Goal: Task Accomplishment & Management: Manage account settings

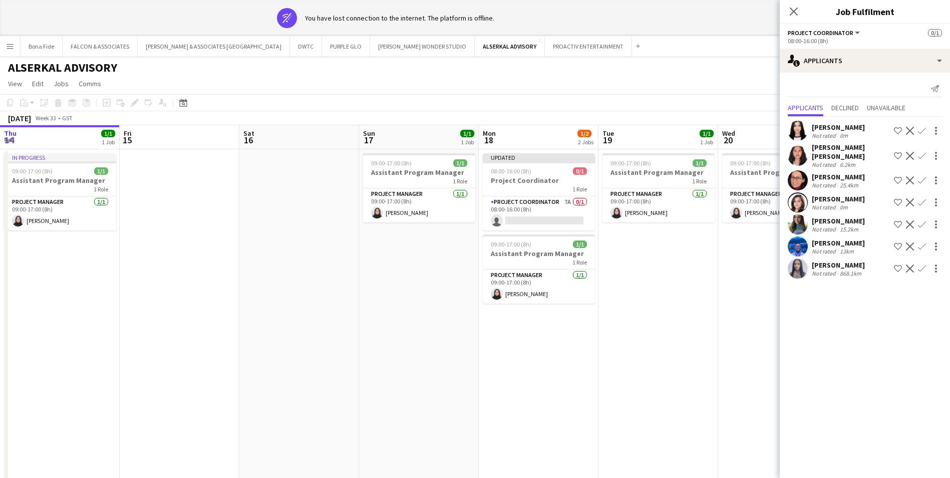
scroll to position [0, 345]
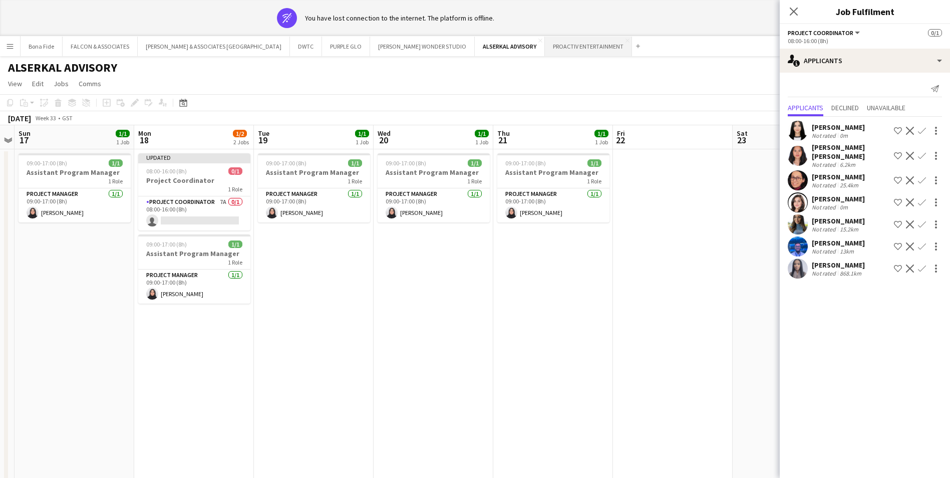
click at [545, 48] on button "PROACTIV ENTERTAINMENT Close" at bounding box center [588, 47] width 87 height 20
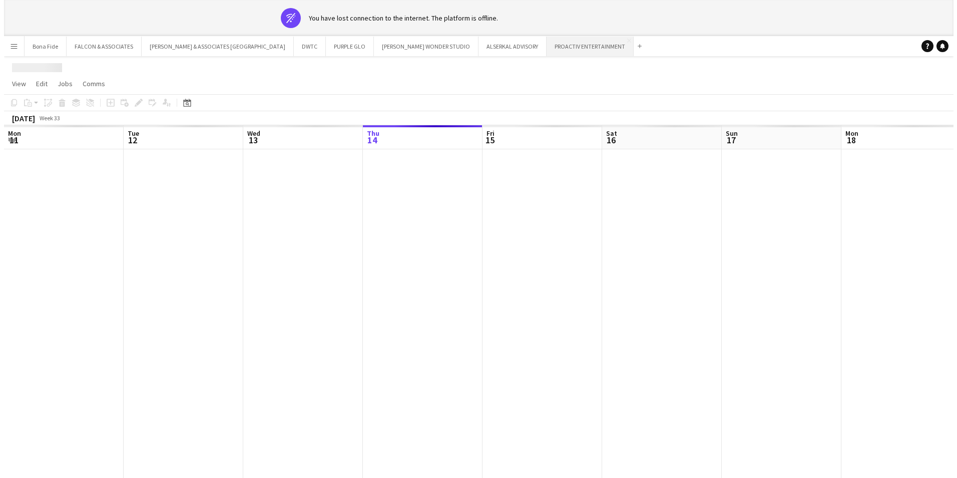
scroll to position [0, 239]
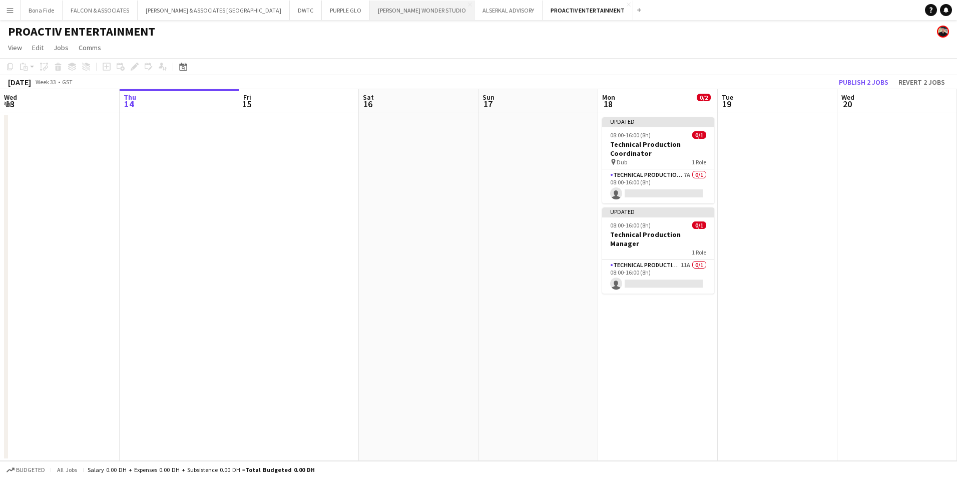
click at [370, 13] on button "[PERSON_NAME] WONDER STUDIO Close" at bounding box center [422, 11] width 105 height 20
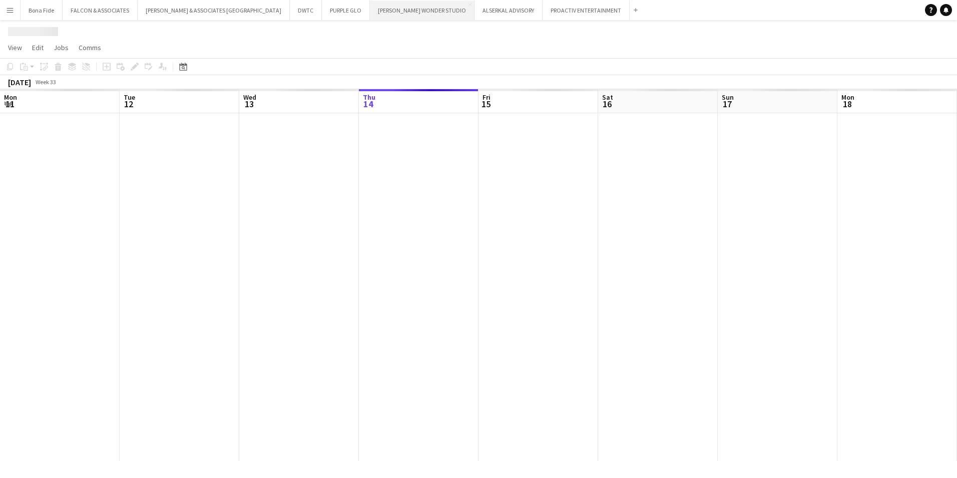
scroll to position [0, 239]
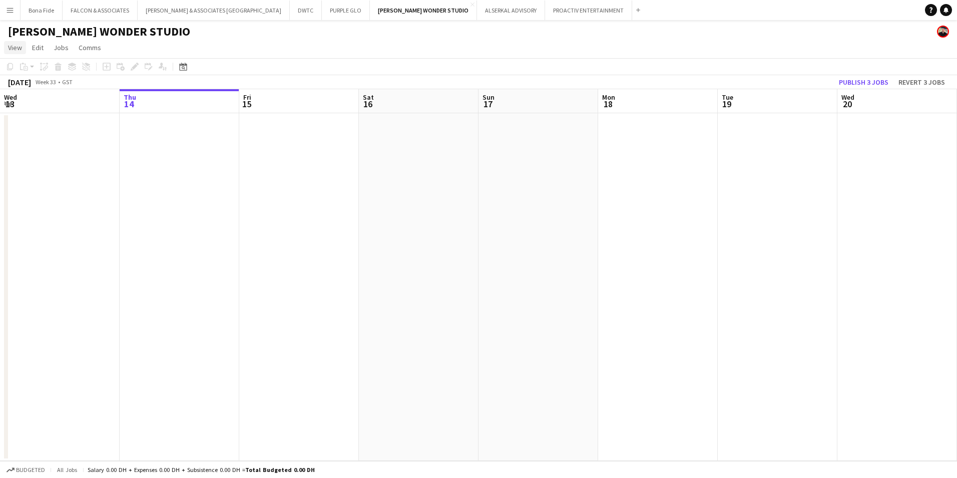
click at [14, 41] on link "View" at bounding box center [15, 47] width 22 height 13
click at [53, 112] on link "Month view" at bounding box center [45, 111] width 80 height 21
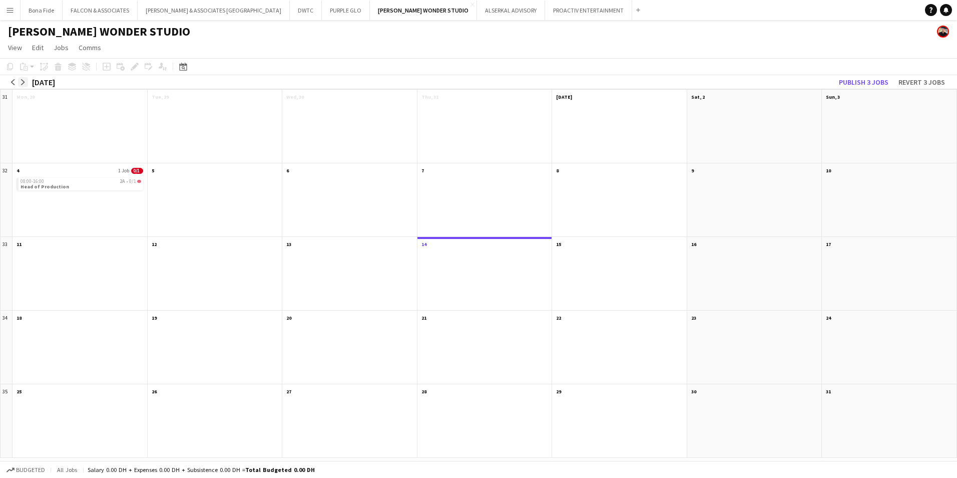
click at [20, 78] on button "arrow-right" at bounding box center [23, 82] width 10 height 10
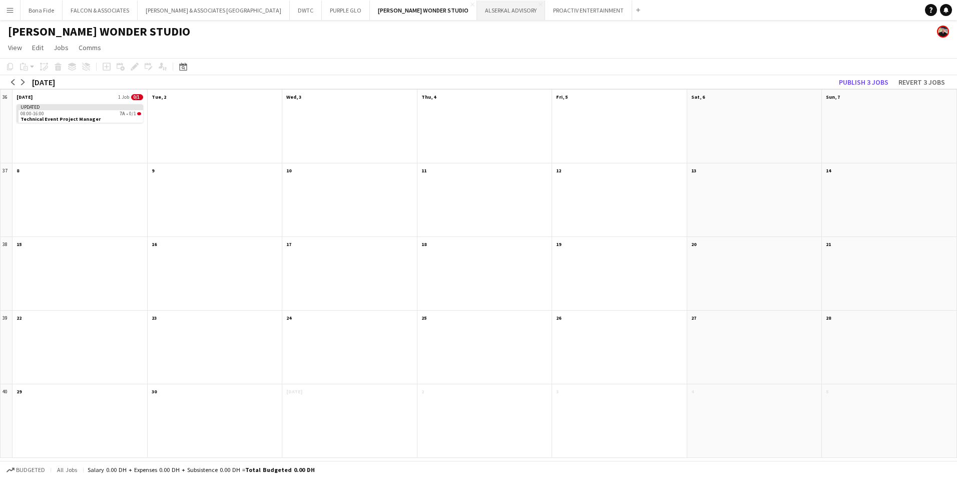
click at [477, 11] on button "ALSERKAL ADVISORY Close" at bounding box center [511, 11] width 68 height 20
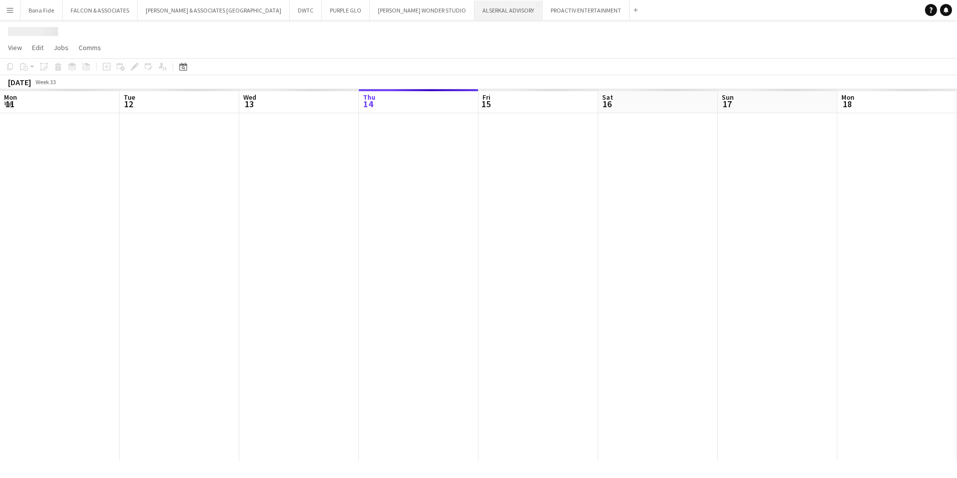
scroll to position [0, 239]
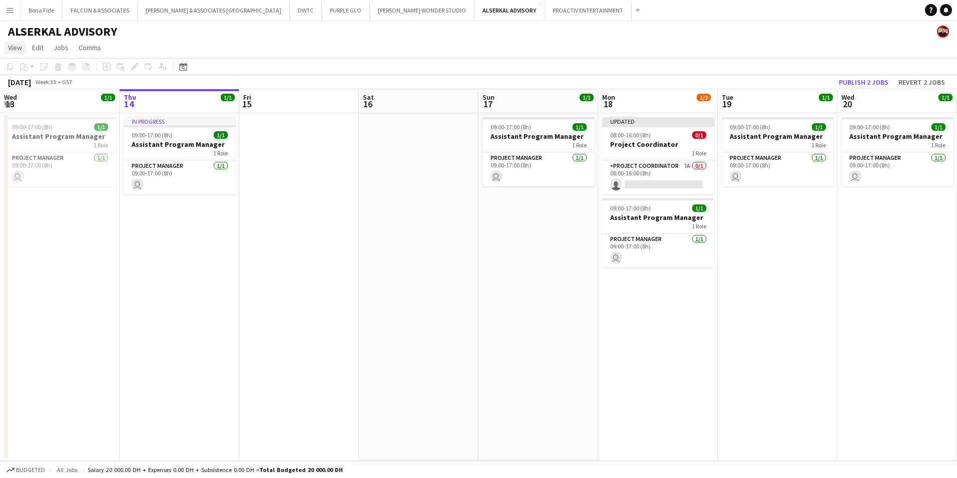
click at [14, 49] on span "View" at bounding box center [15, 47] width 14 height 9
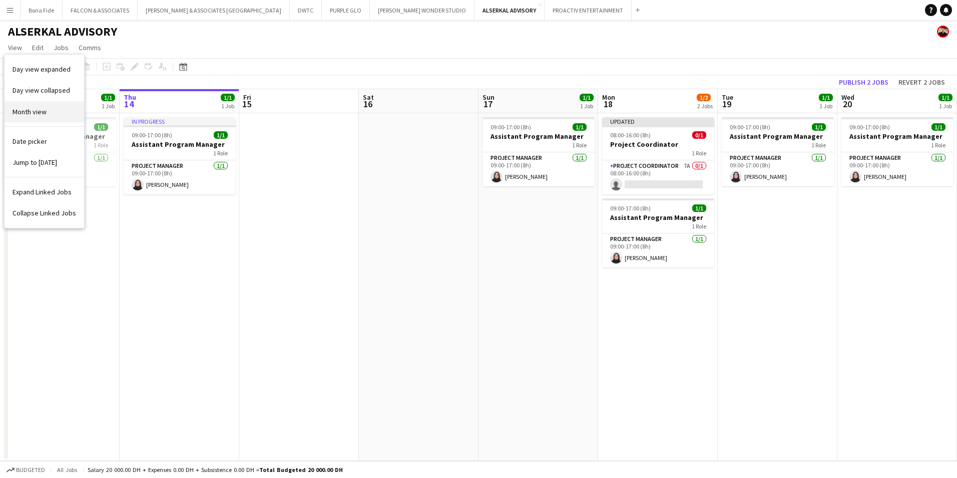
click at [44, 118] on link "Month view" at bounding box center [45, 111] width 80 height 21
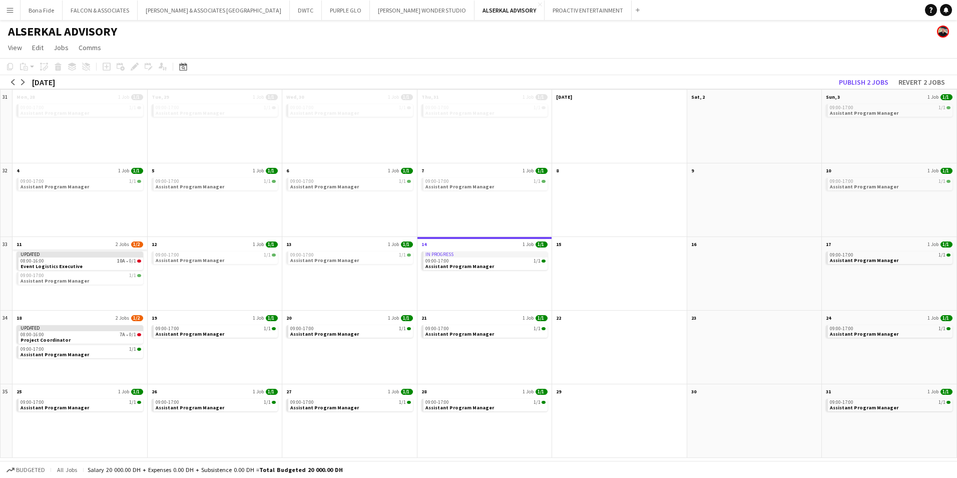
click at [55, 245] on app-month-view-date-header "11 2 Jobs 1/2" at bounding box center [80, 243] width 135 height 13
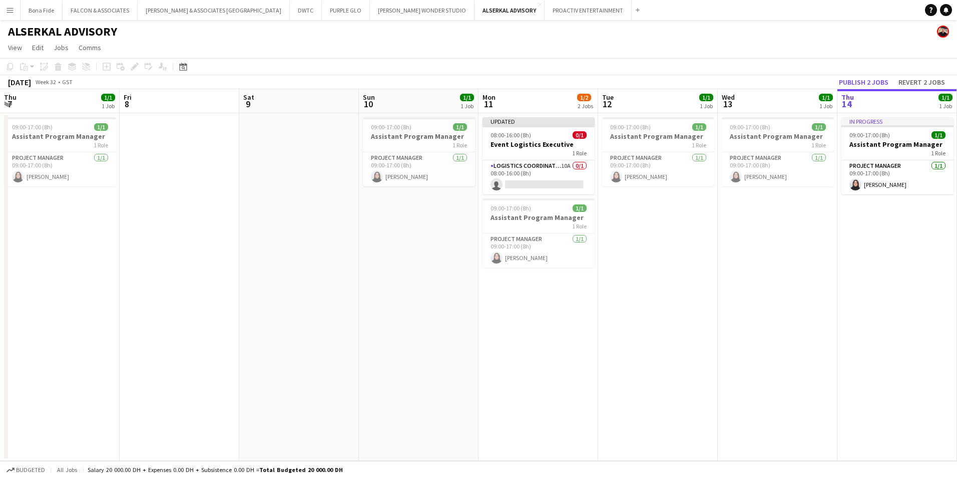
scroll to position [0, 345]
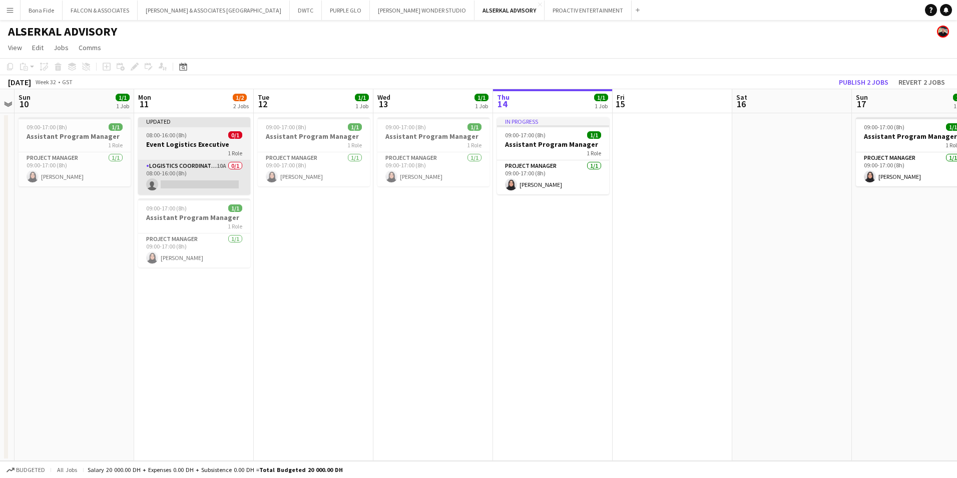
click at [192, 160] on app-card-role "Logistics Coordinator 10A 0/1 08:00-16:00 (8h) single-neutral-actions" at bounding box center [194, 177] width 112 height 34
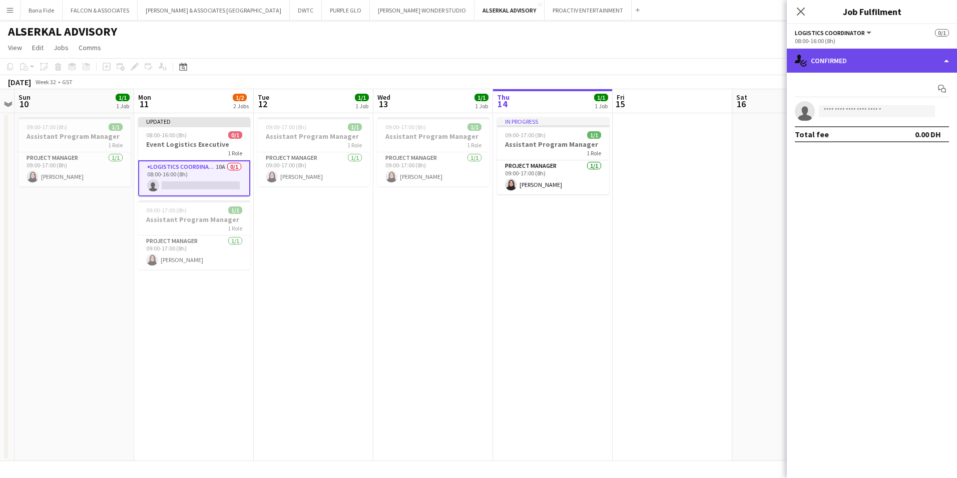
click at [820, 64] on div "single-neutral-actions-check-2 Confirmed" at bounding box center [872, 61] width 170 height 24
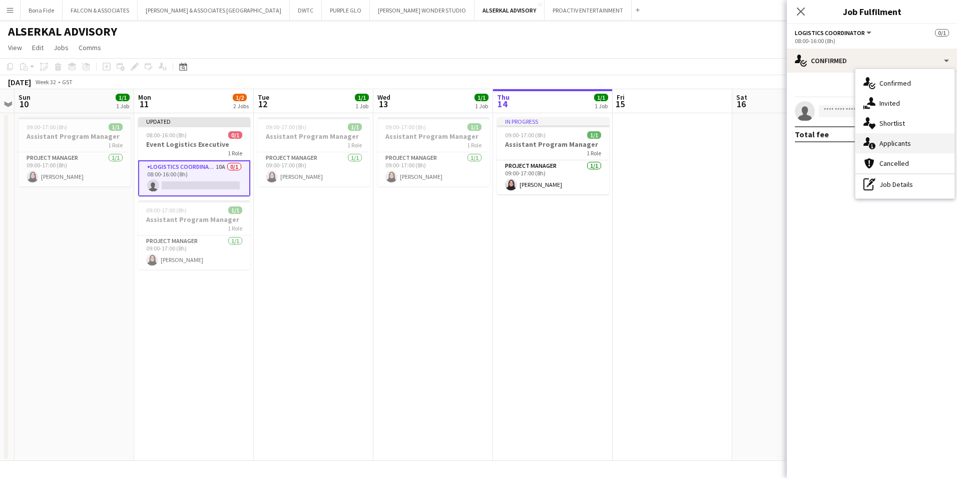
click at [876, 149] on div "single-neutral-actions-information Applicants" at bounding box center [905, 143] width 99 height 20
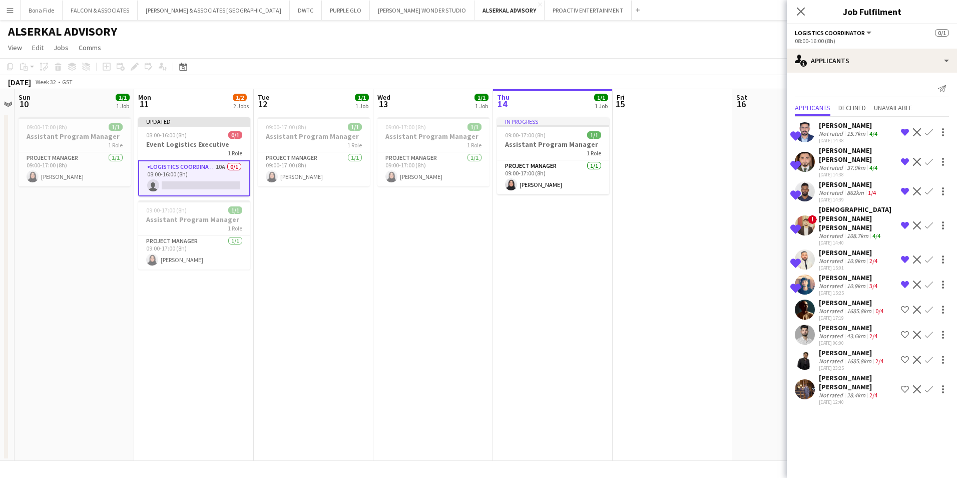
click at [231, 292] on app-date-cell "Updated 08:00-16:00 (8h) 0/1 Event Logistics Executive 1 Role Logistics Coordin…" at bounding box center [194, 287] width 120 height 348
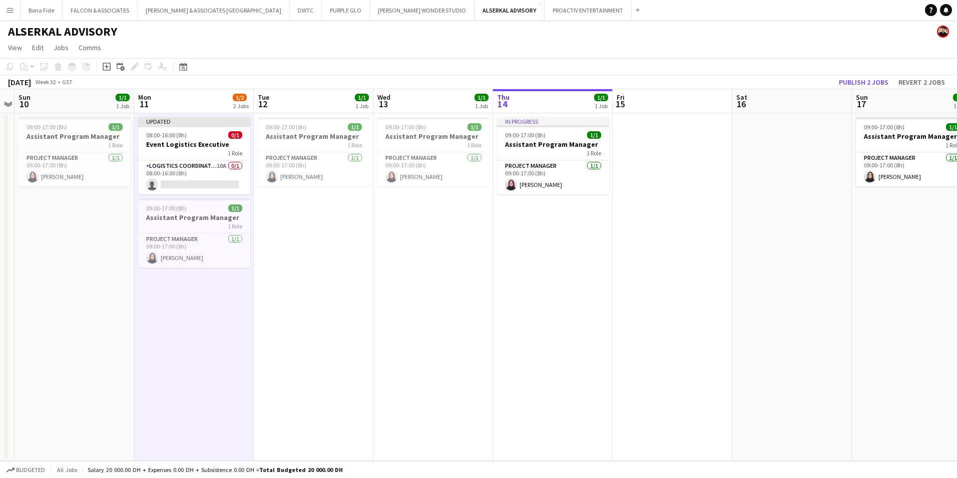
click at [218, 34] on div "ALSERKAL ADVISORY" at bounding box center [478, 29] width 957 height 19
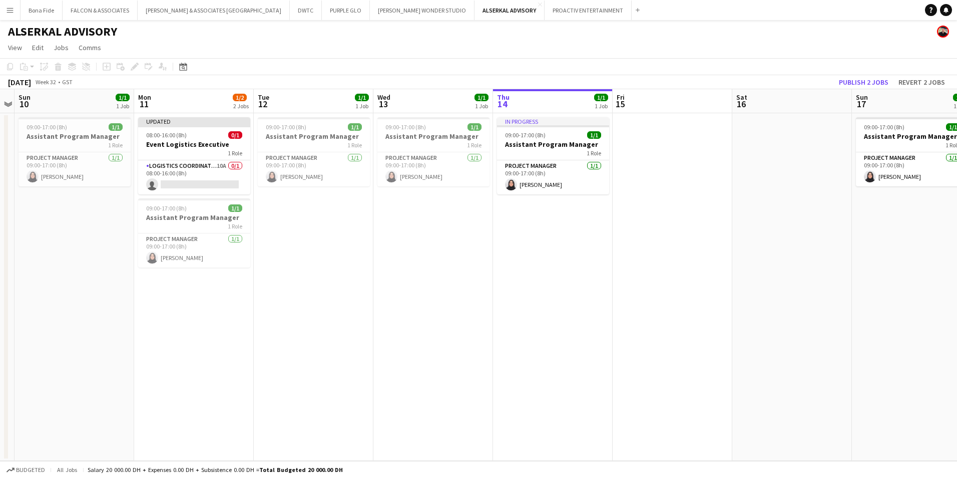
click at [668, 45] on app-page-menu "View Day view expanded Day view collapsed Month view Date picker Jump to [DATE]…" at bounding box center [478, 48] width 957 height 19
click at [9, 44] on span "View" at bounding box center [15, 47] width 14 height 9
click at [140, 42] on app-page-menu "View Day view expanded Day view collapsed Month view Date picker Jump to [DATE]…" at bounding box center [478, 48] width 957 height 19
click at [209, 167] on app-card-role "Logistics Coordinator 10A 0/1 08:00-16:00 (8h) single-neutral-actions" at bounding box center [194, 177] width 112 height 34
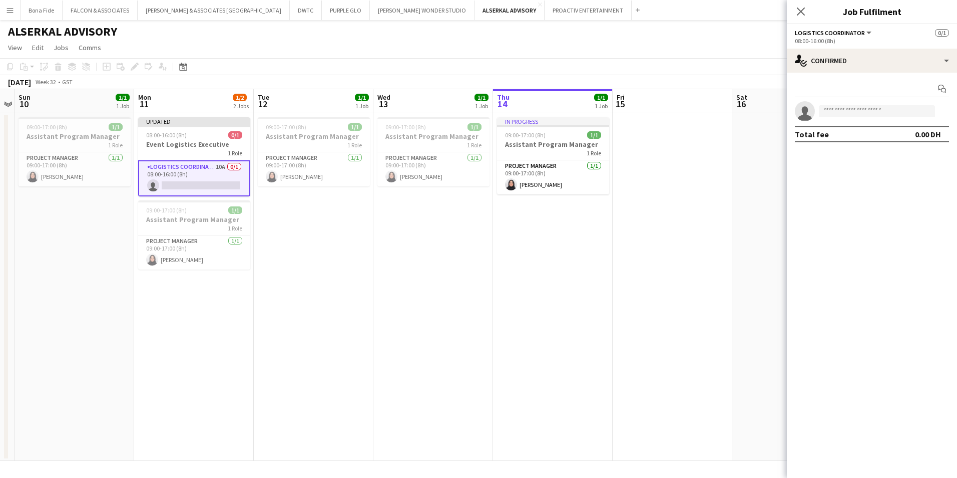
click at [858, 74] on div "Start chat single-neutral-actions Total fee 0.00 DH" at bounding box center [872, 112] width 170 height 78
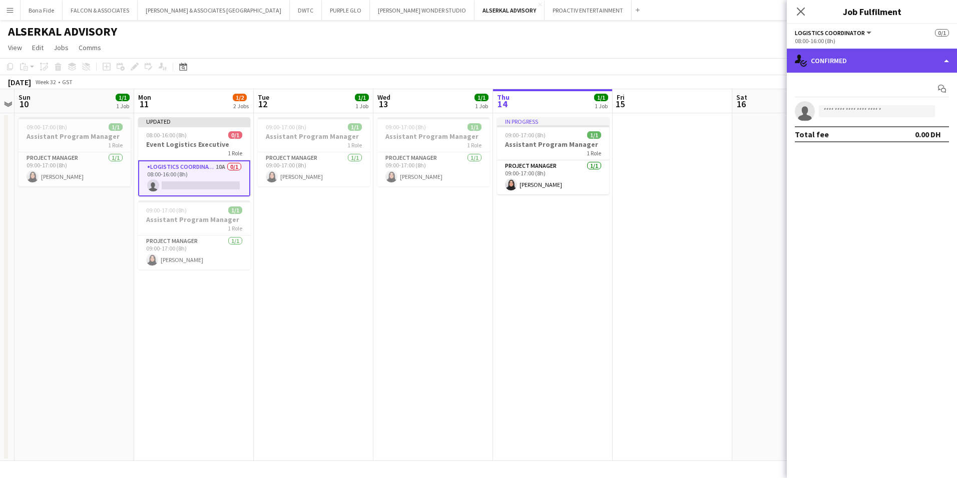
click at [858, 68] on div "single-neutral-actions-check-2 Confirmed" at bounding box center [872, 61] width 170 height 24
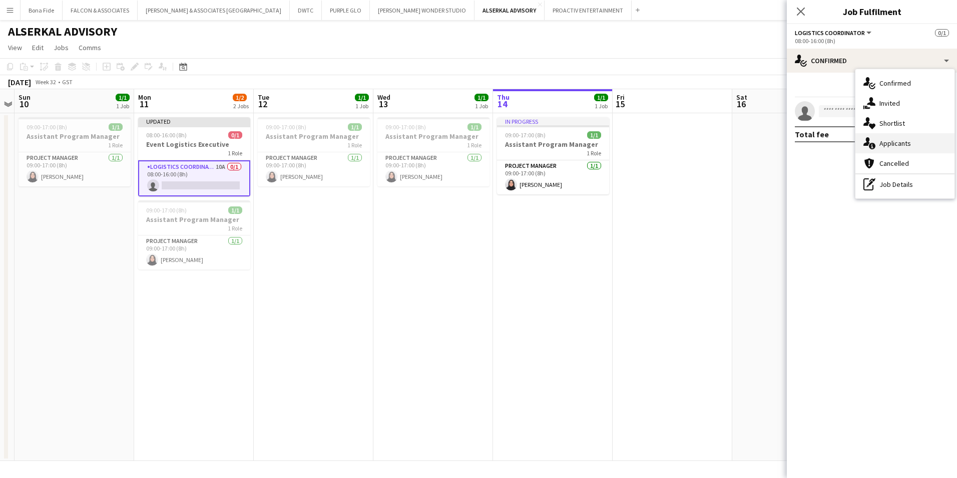
click at [904, 139] on div "single-neutral-actions-information Applicants" at bounding box center [905, 143] width 99 height 20
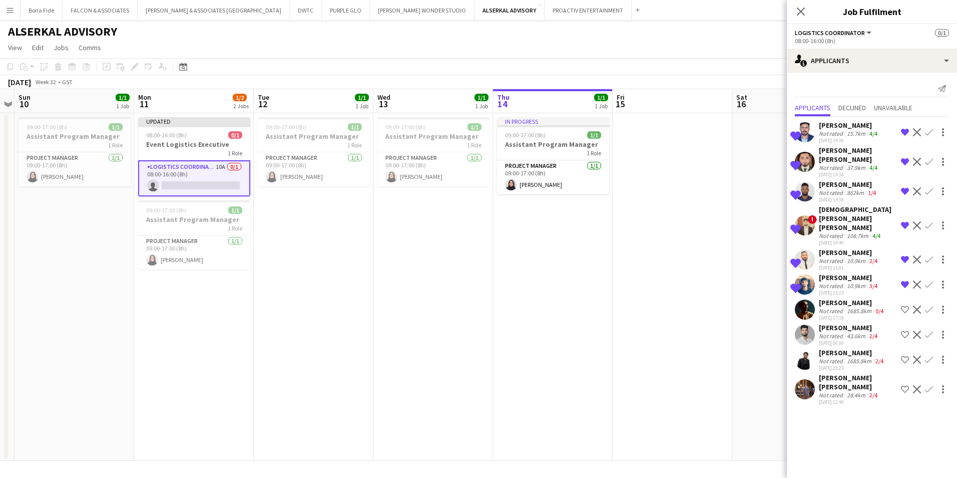
click at [836, 332] on div "Not rated" at bounding box center [832, 336] width 26 height 8
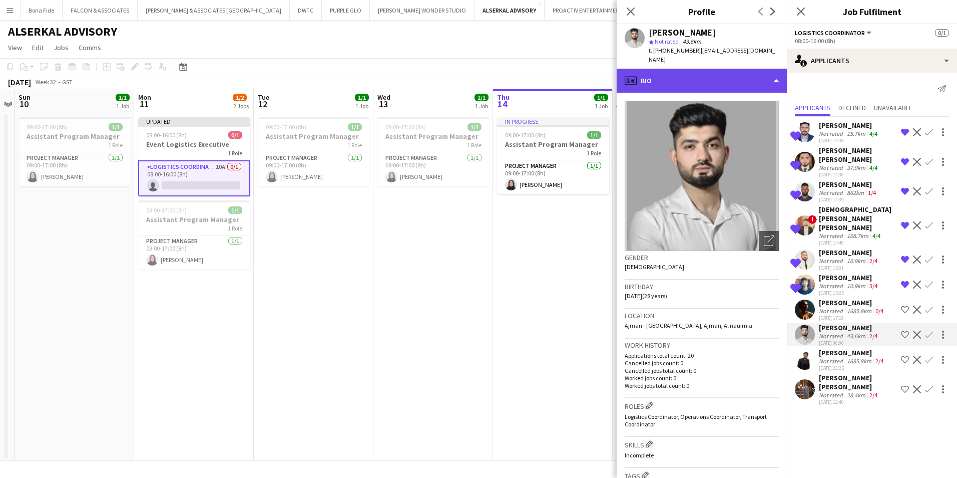
click at [722, 69] on div "profile Bio" at bounding box center [702, 81] width 170 height 24
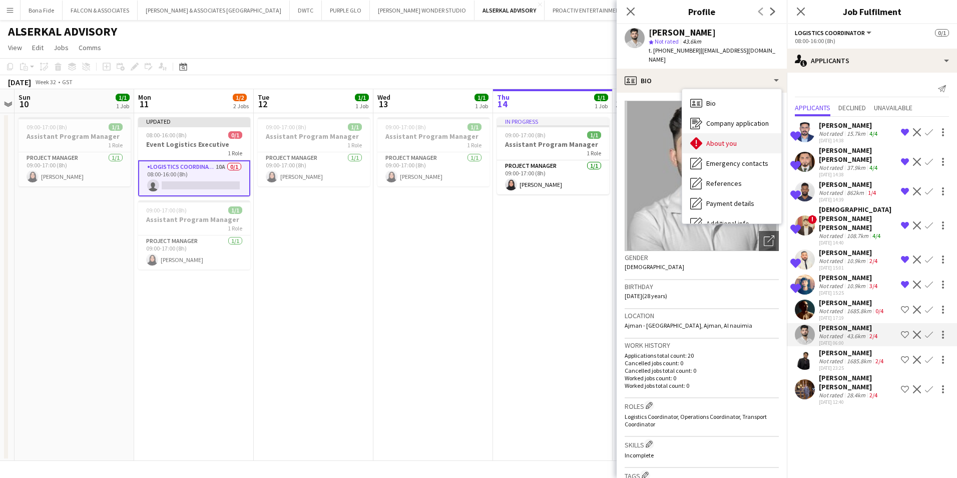
click at [740, 133] on div "About you About you" at bounding box center [732, 143] width 99 height 20
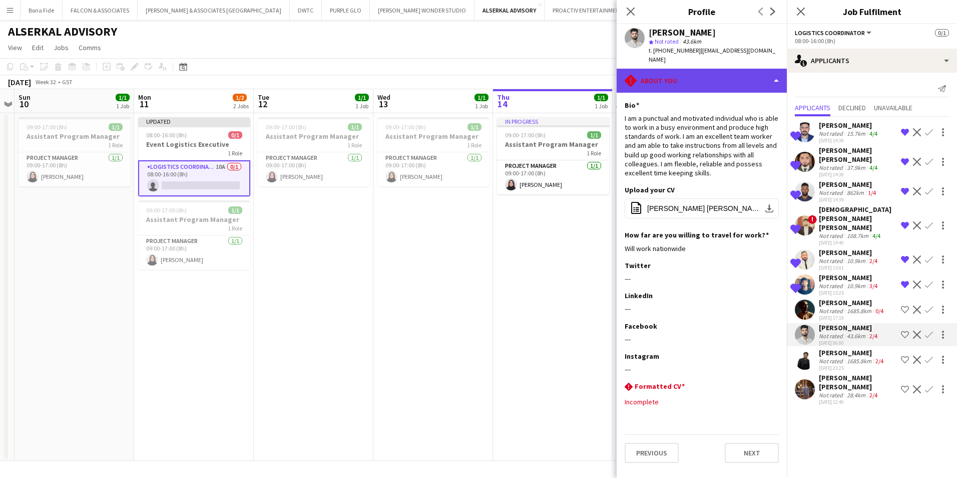
click at [731, 80] on div "rhombus-alert About you" at bounding box center [702, 81] width 170 height 24
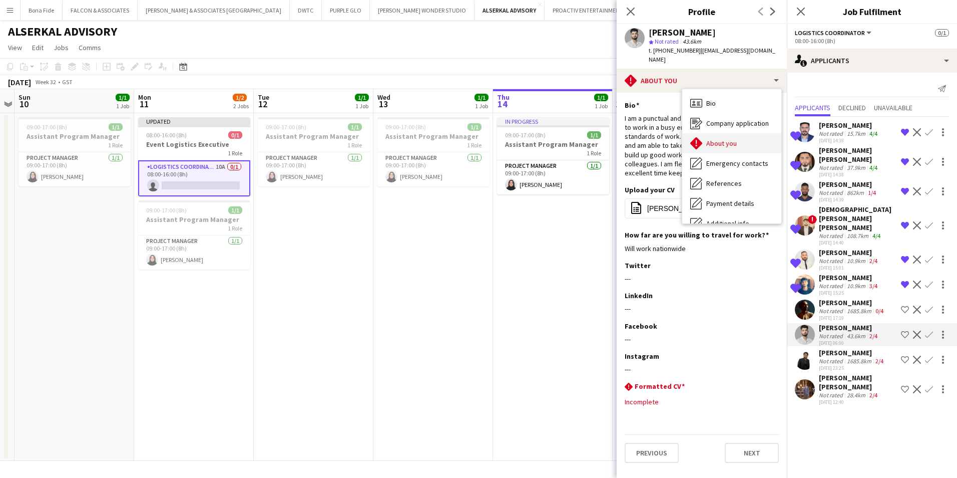
click at [726, 139] on span "About you" at bounding box center [722, 143] width 31 height 9
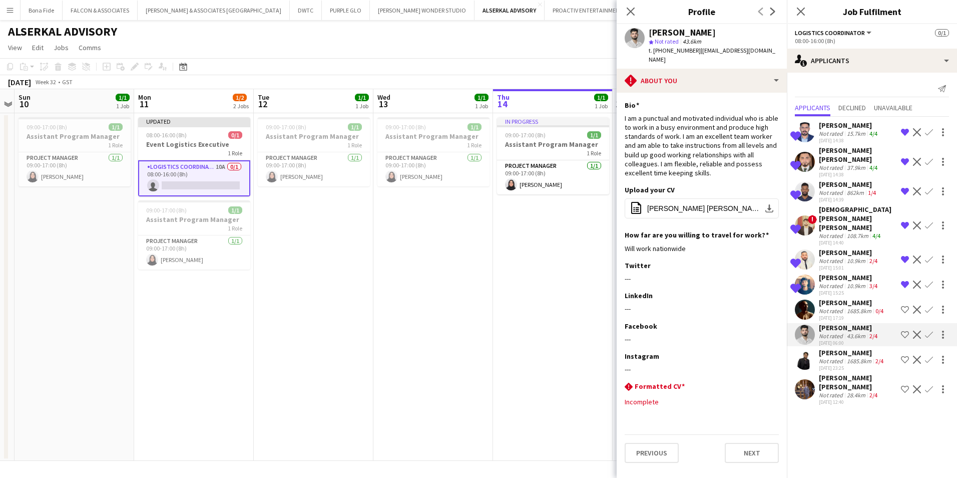
click at [860, 443] on mat-expansion-panel "users2 Applicants Send notification Applicants Declined Unavailable Shortlisted…" at bounding box center [872, 275] width 170 height 405
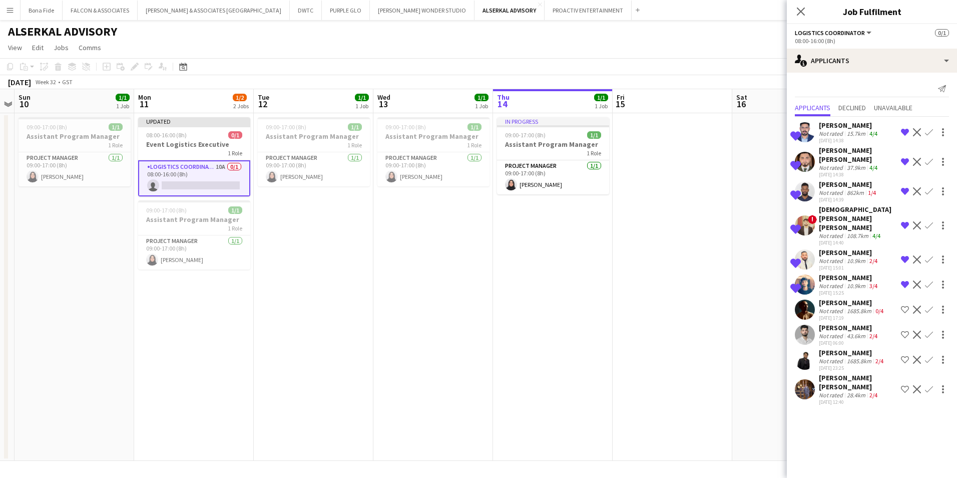
click at [849, 298] on div "[PERSON_NAME]" at bounding box center [852, 302] width 67 height 9
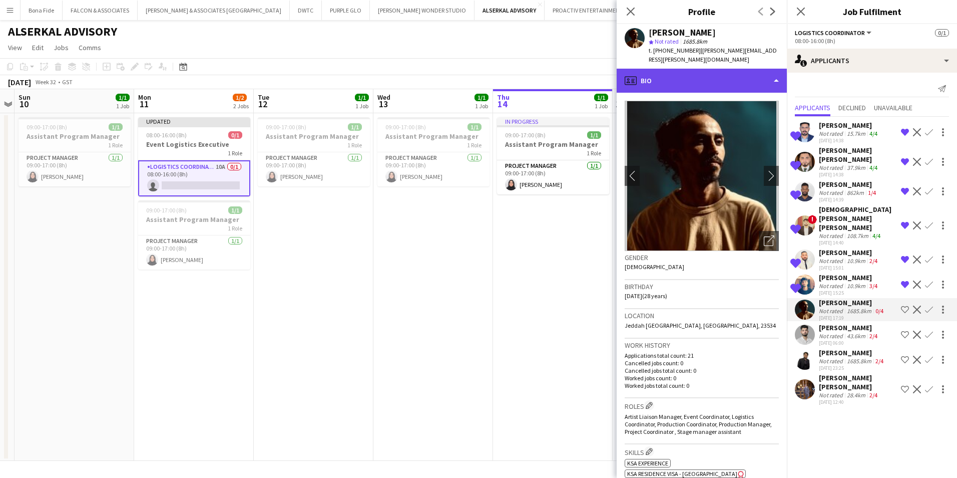
click at [675, 75] on div "profile Bio" at bounding box center [702, 81] width 170 height 24
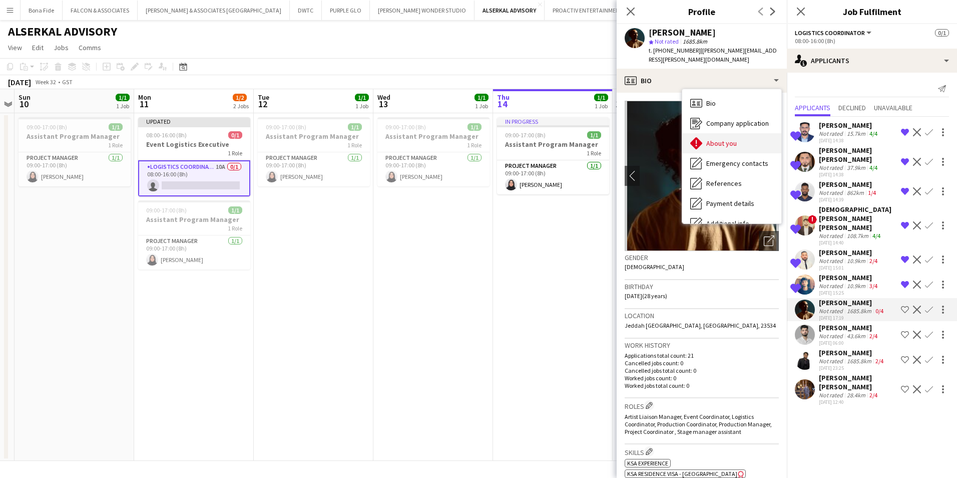
click at [719, 139] on span "About you" at bounding box center [722, 143] width 31 height 9
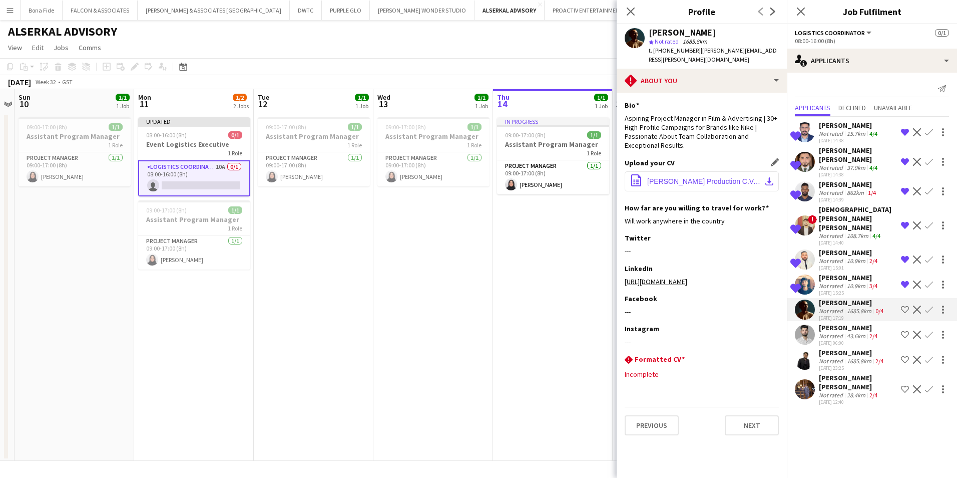
click at [697, 177] on span "[PERSON_NAME] Production C.V.pdf" at bounding box center [704, 181] width 113 height 8
click at [803, 14] on icon "Close pop-in" at bounding box center [801, 12] width 10 height 10
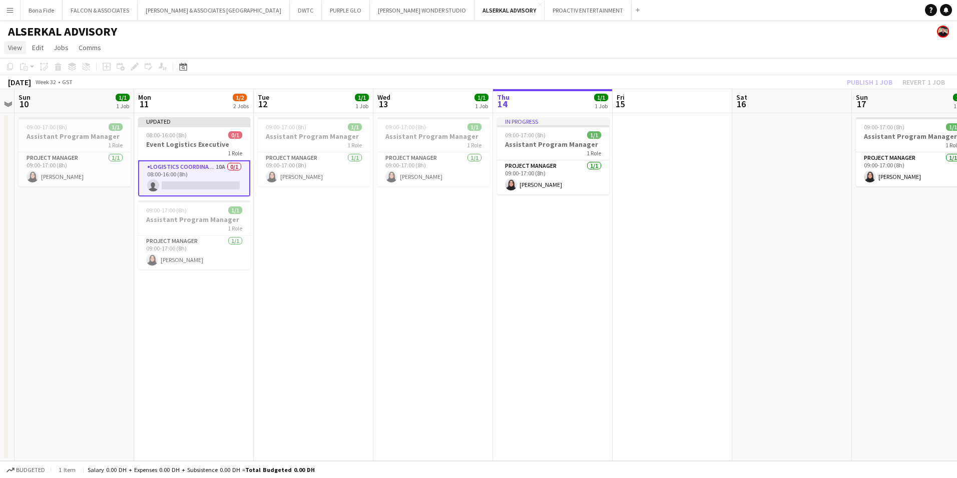
click at [18, 50] on span "View" at bounding box center [15, 47] width 14 height 9
click at [34, 115] on span "Month view" at bounding box center [30, 111] width 34 height 9
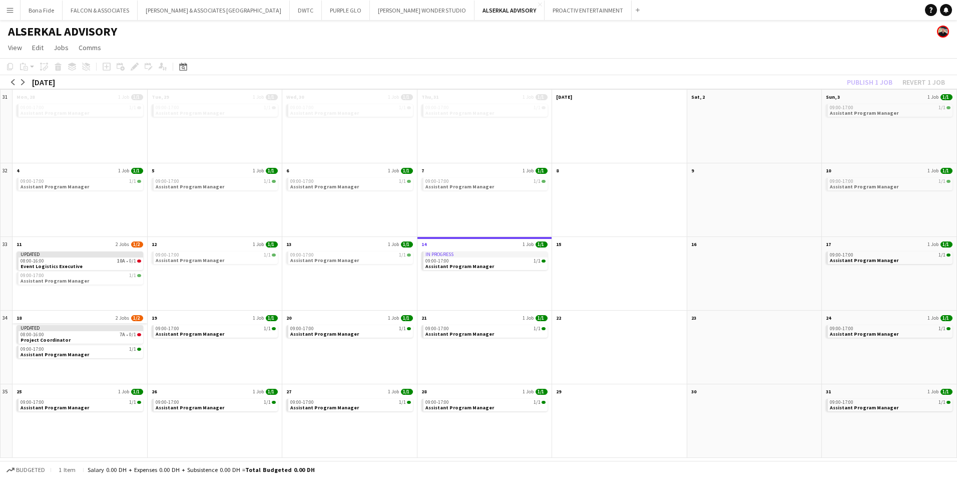
click at [60, 313] on app-month-view-date-header "18 2 Jobs 1/2" at bounding box center [80, 316] width 135 height 13
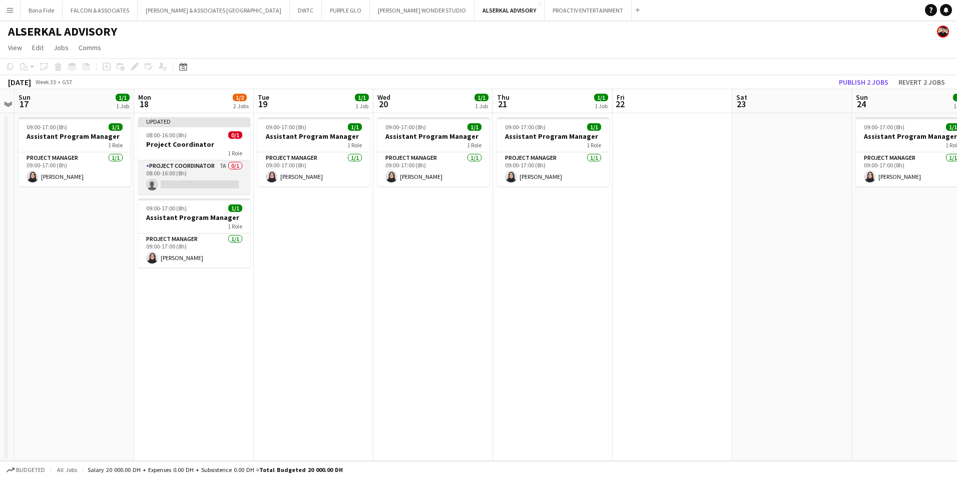
click at [168, 163] on app-card-role "Project Coordinator 7A 0/1 08:00-16:00 (8h) single-neutral-actions" at bounding box center [194, 177] width 112 height 34
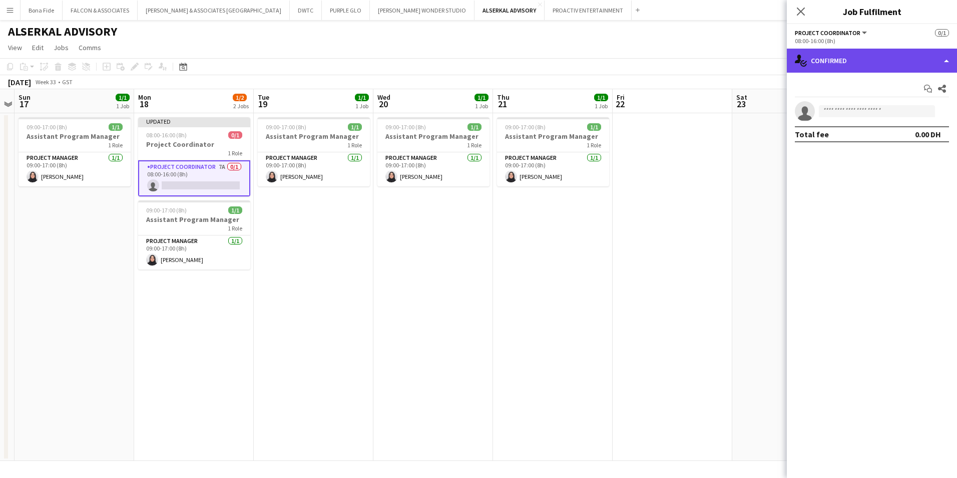
click at [865, 61] on div "single-neutral-actions-check-2 Confirmed" at bounding box center [872, 61] width 170 height 24
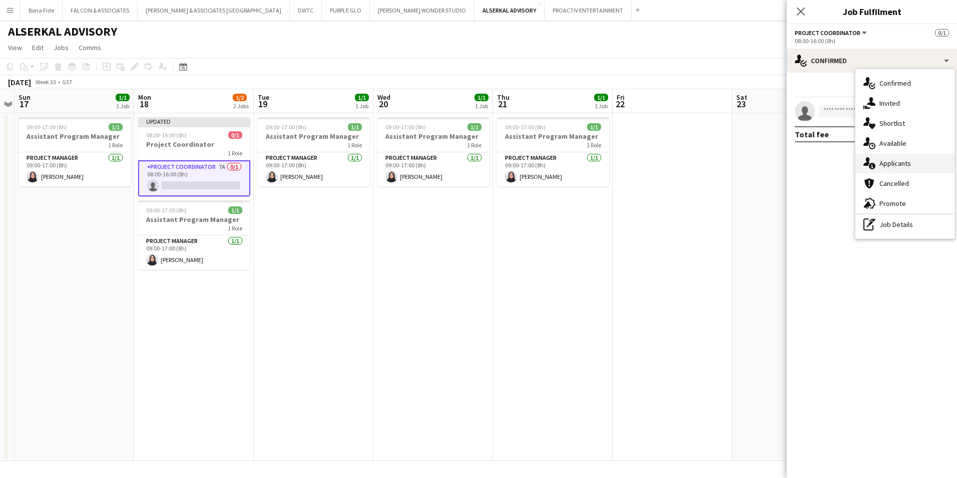
click at [908, 168] on div "single-neutral-actions-information Applicants" at bounding box center [905, 163] width 99 height 20
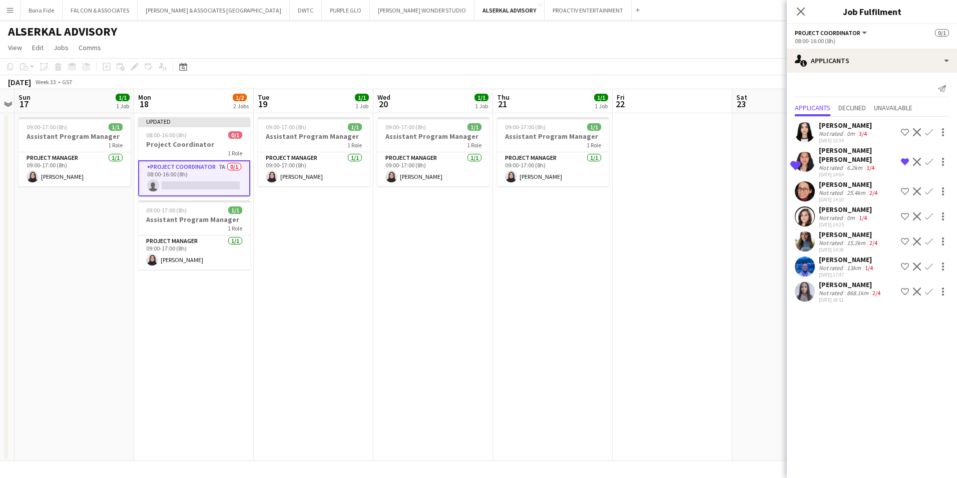
click at [829, 230] on div "[PERSON_NAME]" at bounding box center [849, 234] width 61 height 9
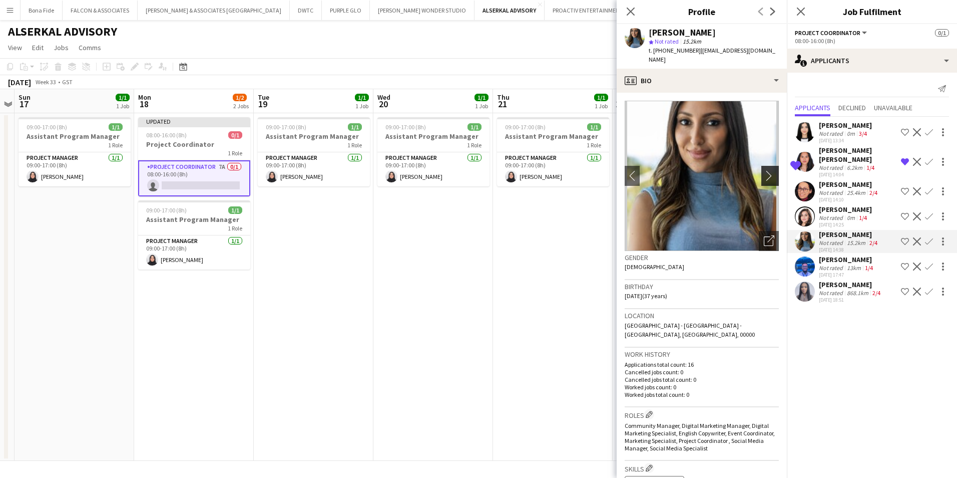
click at [764, 170] on app-icon "chevron-right" at bounding box center [772, 175] width 16 height 11
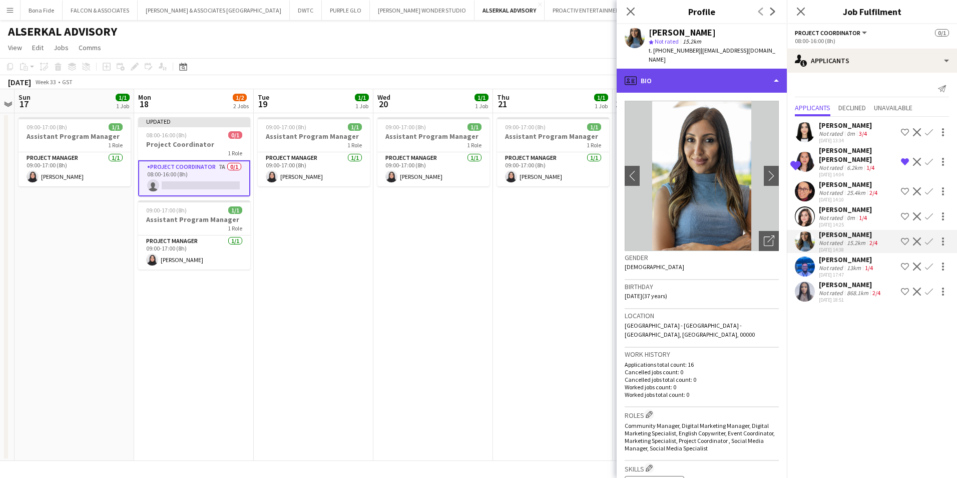
click at [726, 69] on div "profile Bio" at bounding box center [702, 81] width 170 height 24
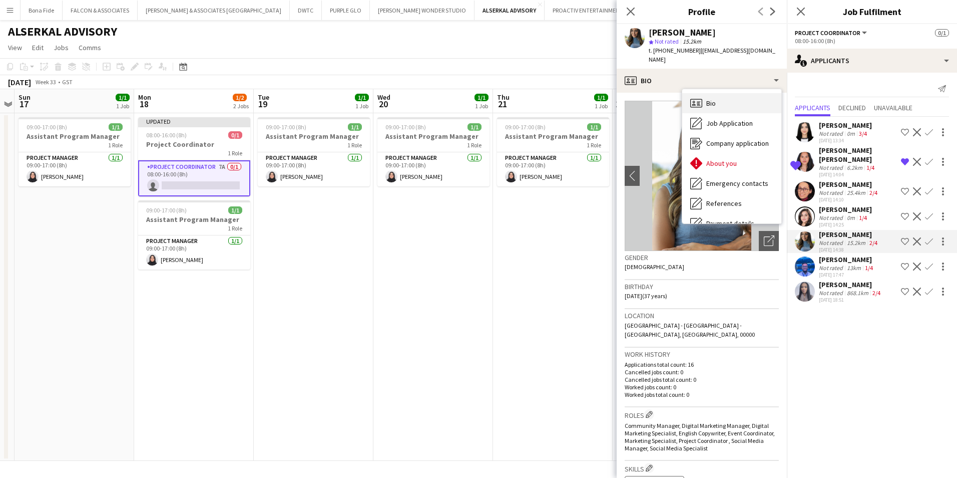
click at [732, 93] on div "Bio Bio" at bounding box center [732, 103] width 99 height 20
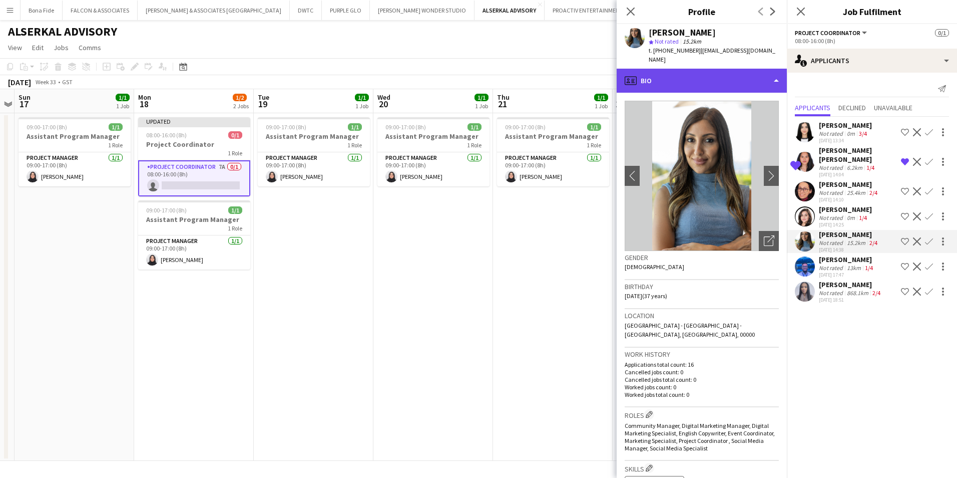
click at [729, 76] on div "profile Bio" at bounding box center [702, 81] width 170 height 24
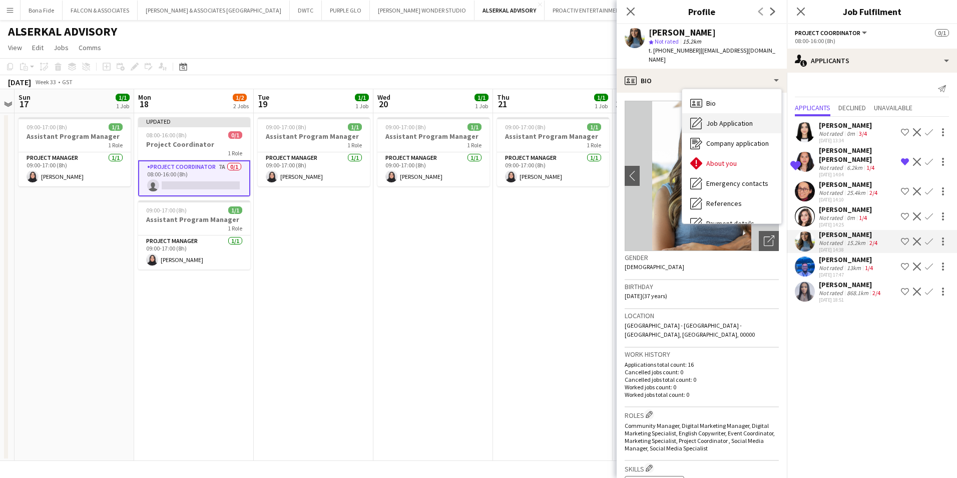
click at [746, 119] on span "Job Application" at bounding box center [730, 123] width 47 height 9
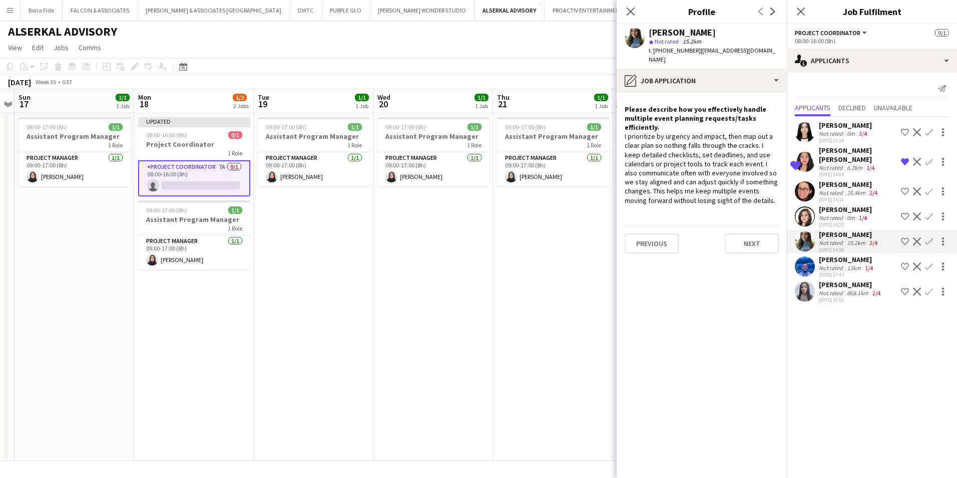
click at [289, 52] on app-page-menu "View Day view expanded Day view collapsed Month view Date picker Jump to [DATE]…" at bounding box center [478, 48] width 957 height 19
